Goal: Information Seeking & Learning: Compare options

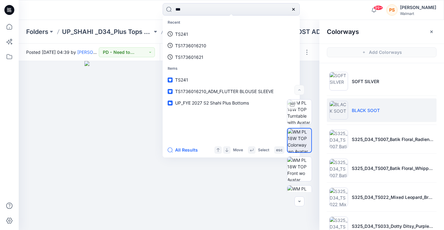
type input "****"
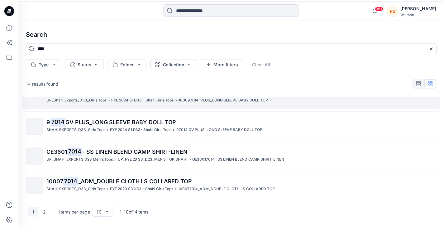
scroll to position [145, 0]
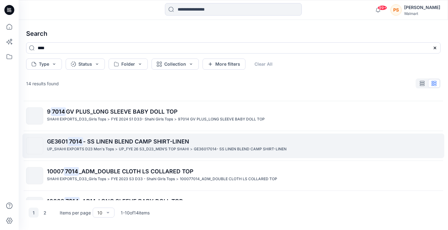
click at [108, 149] on p "UP_SHAHI EXPORTS D23 Men's Tops" at bounding box center [80, 149] width 67 height 7
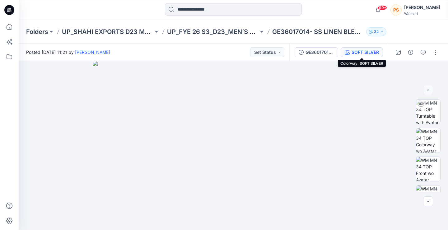
click at [370, 51] on div "SOFT SILVER" at bounding box center [365, 52] width 27 height 7
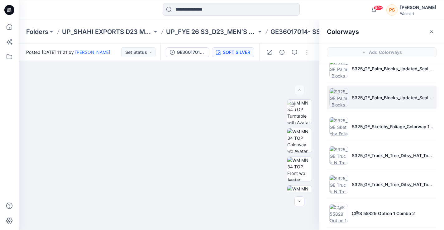
scroll to position [73, 0]
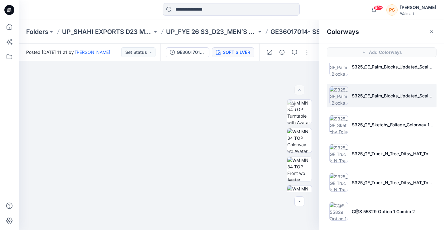
click at [344, 88] on li "S325_GE_Palm_Blocks_Updated_Scale_Colorway 30_swatch" at bounding box center [382, 96] width 110 height 24
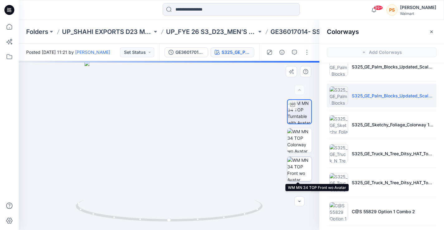
click at [295, 167] on img at bounding box center [299, 169] width 24 height 24
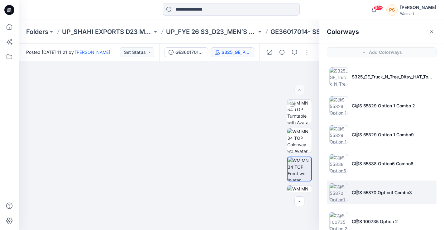
scroll to position [197, 0]
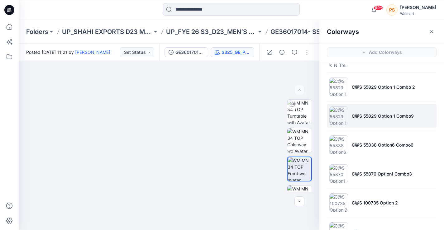
click at [346, 114] on img at bounding box center [338, 115] width 19 height 19
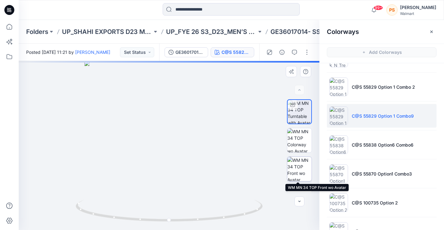
click at [299, 174] on img at bounding box center [299, 169] width 24 height 24
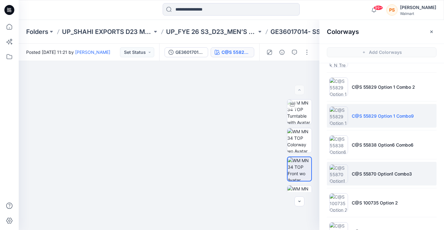
click at [343, 177] on img at bounding box center [338, 173] width 19 height 19
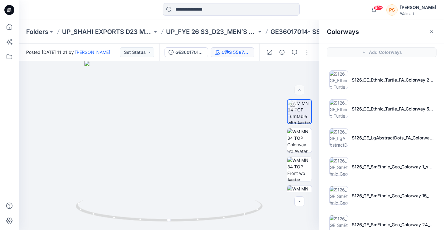
scroll to position [451, 0]
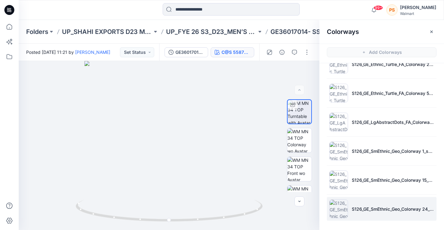
click at [338, 214] on img at bounding box center [338, 209] width 19 height 19
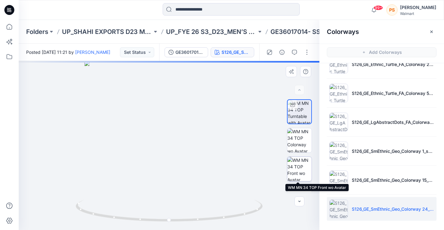
click at [298, 165] on img at bounding box center [299, 169] width 24 height 24
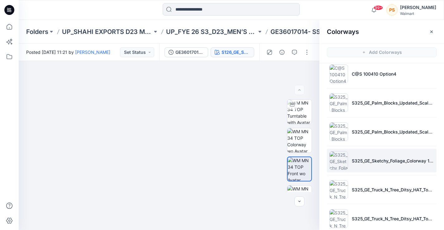
scroll to position [0, 0]
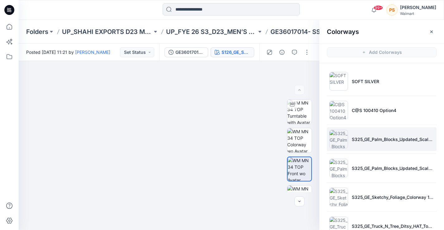
click at [349, 144] on li "S325_GE_Palm_Blocks_Updated_Scale_Colorway 4_swatch" at bounding box center [382, 139] width 110 height 24
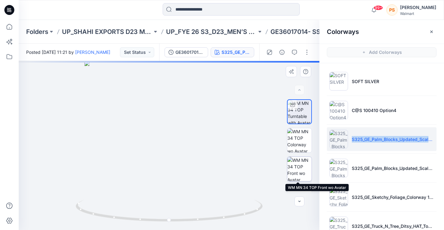
click at [292, 172] on img at bounding box center [299, 169] width 24 height 24
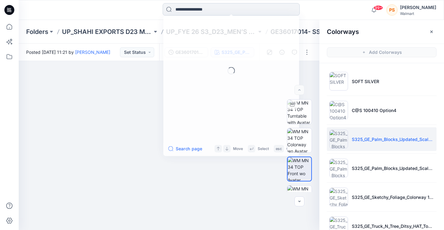
click at [249, 9] on input at bounding box center [230, 9] width 137 height 12
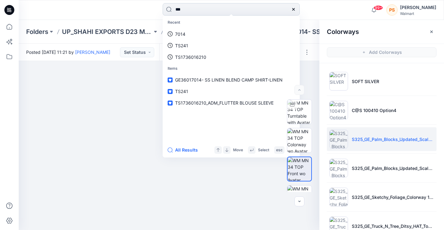
type input "****"
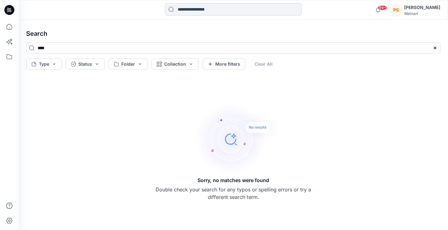
click at [233, 10] on input at bounding box center [233, 9] width 137 height 12
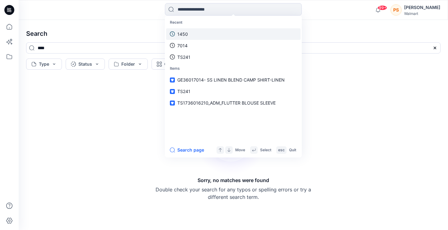
click at [206, 35] on link "1450" at bounding box center [233, 34] width 134 height 12
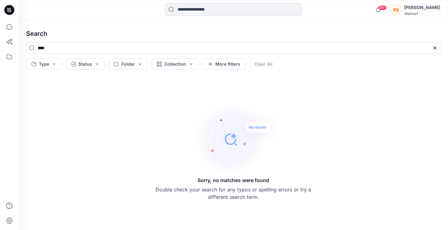
click at [209, 8] on input at bounding box center [233, 9] width 137 height 12
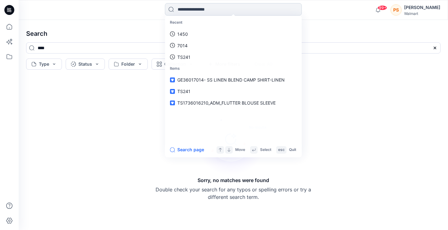
click at [209, 8] on input at bounding box center [233, 9] width 137 height 12
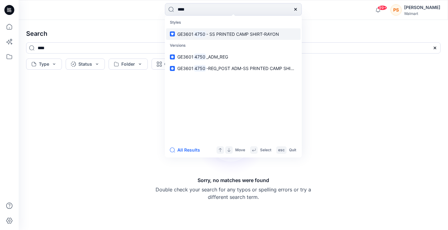
type input "****"
click at [212, 36] on span "- SS PRINTED CAMP SHIRT-RAYON" at bounding box center [242, 33] width 73 height 5
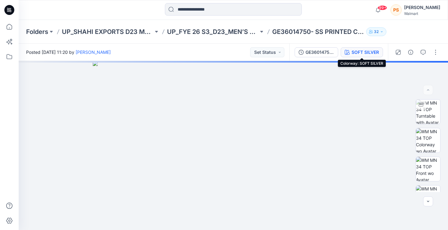
click at [352, 49] on div "SOFT SILVER" at bounding box center [365, 52] width 27 height 7
